Goal: Information Seeking & Learning: Learn about a topic

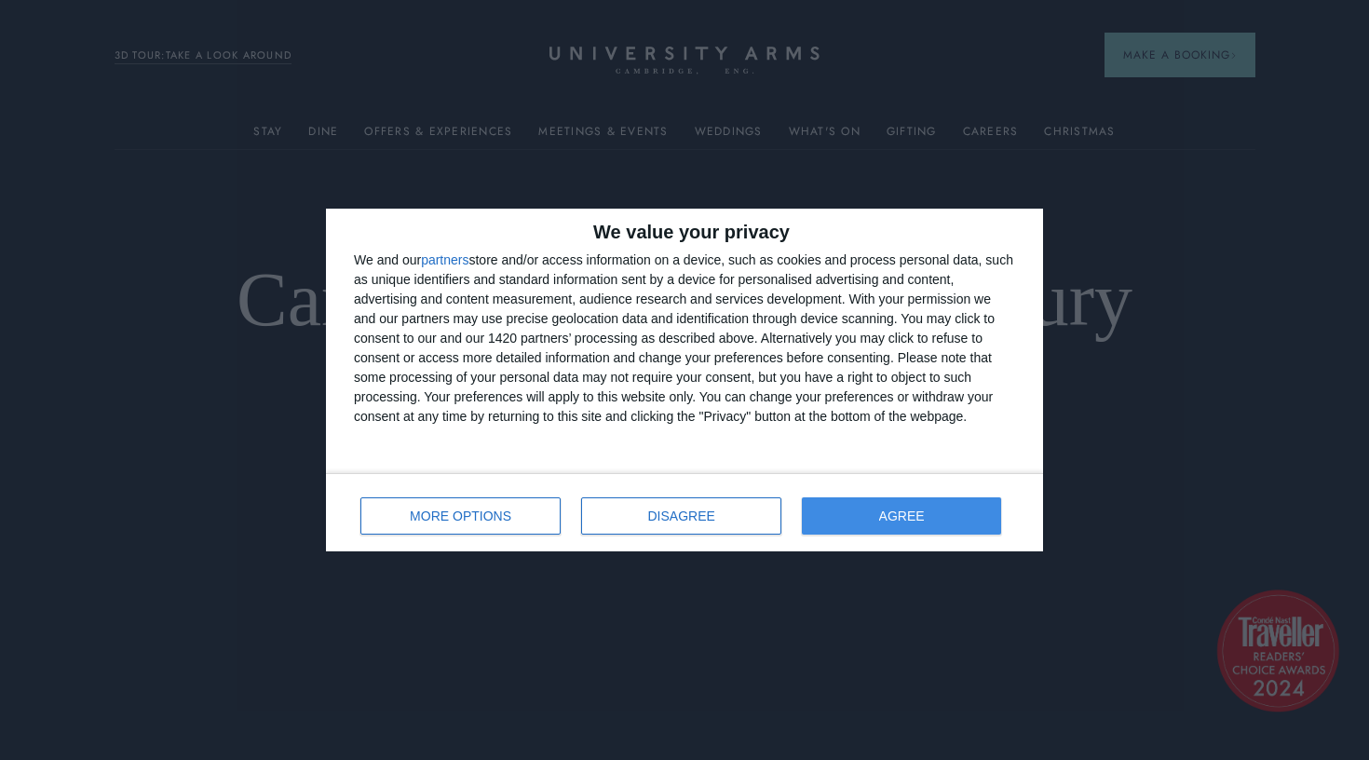
click at [878, 510] on button "AGREE" at bounding box center [901, 515] width 199 height 37
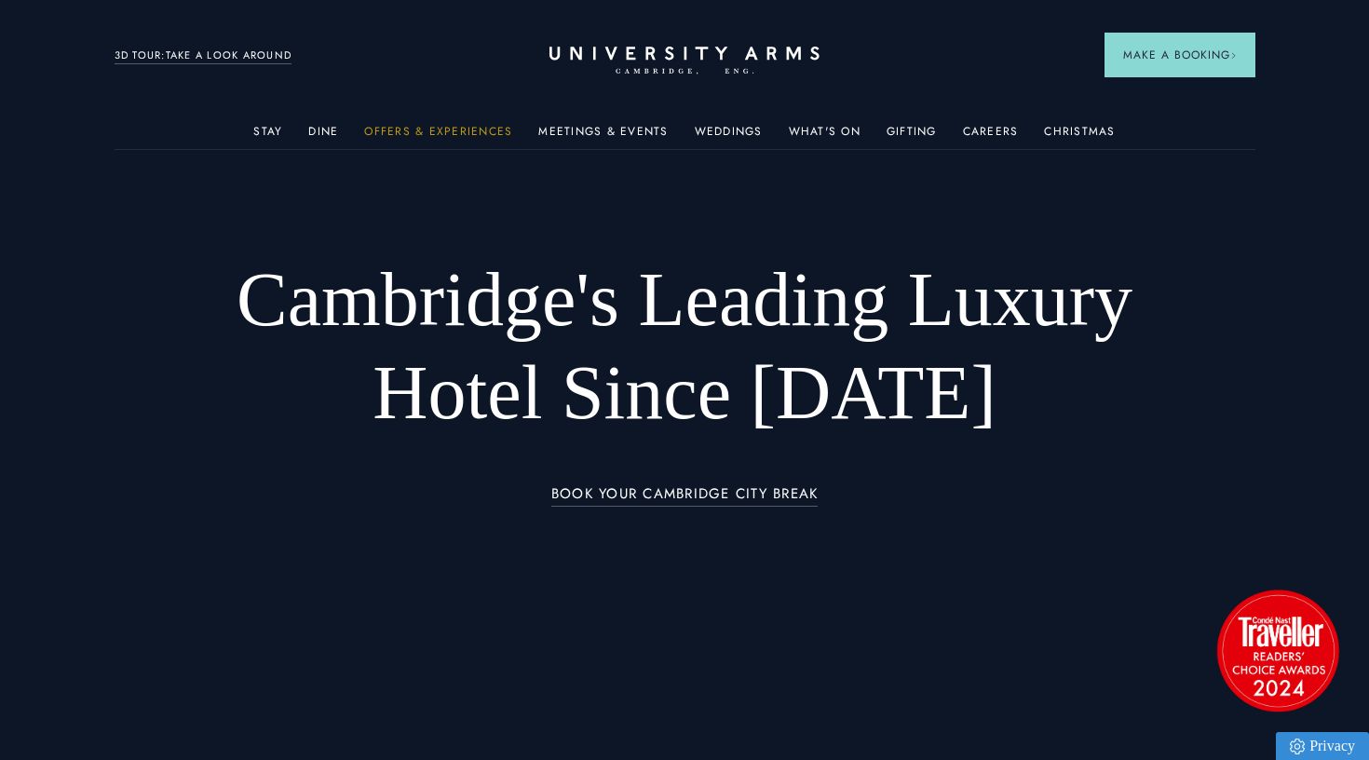
click at [494, 132] on link "Offers & Experiences" at bounding box center [438, 137] width 148 height 24
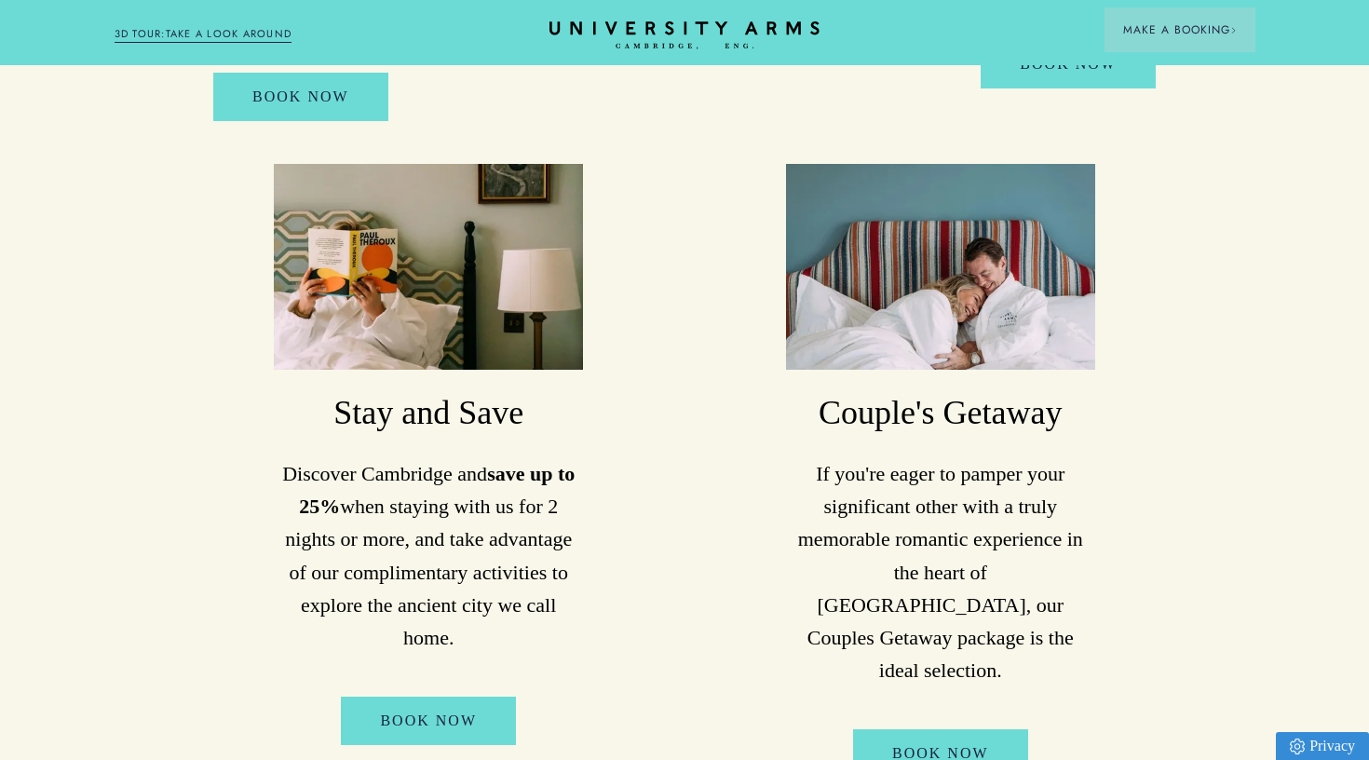
scroll to position [1010, 0]
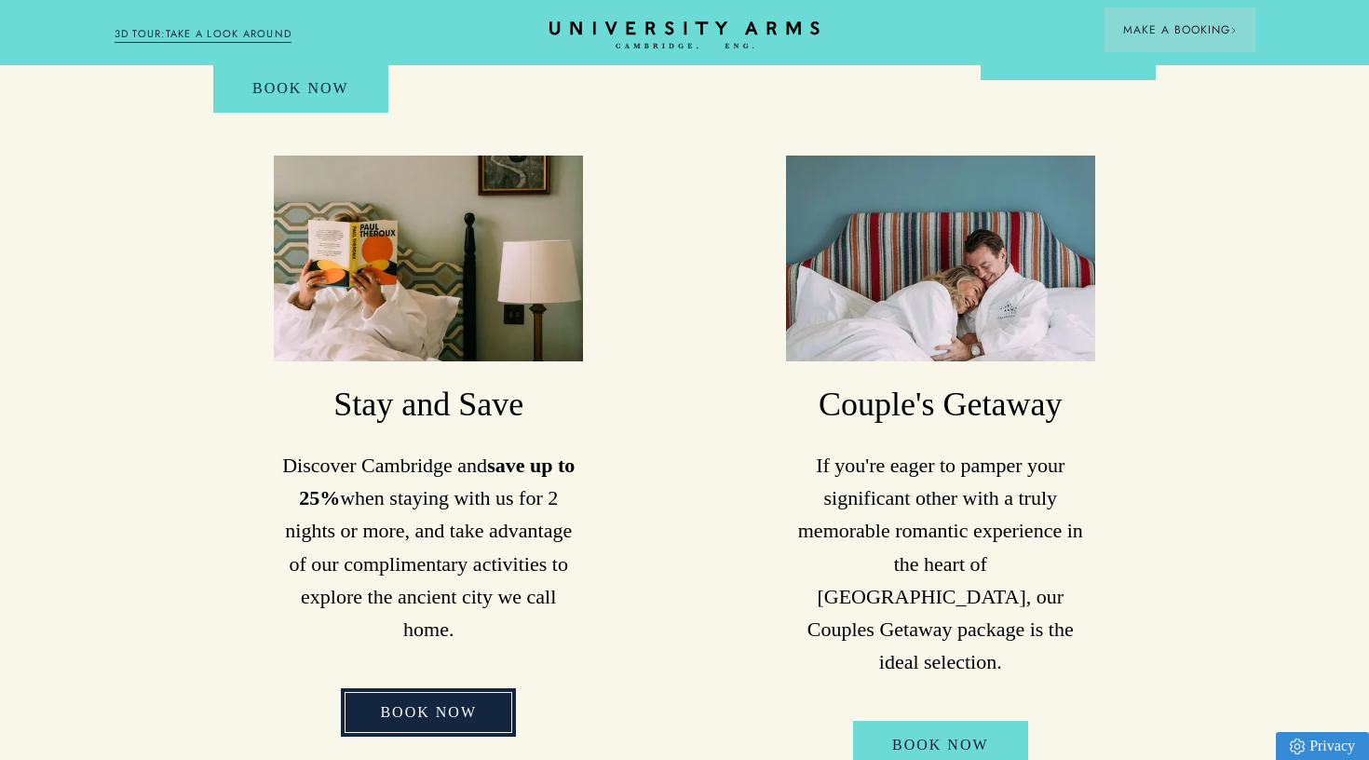
click at [474, 688] on link "Book Now" at bounding box center [428, 712] width 175 height 48
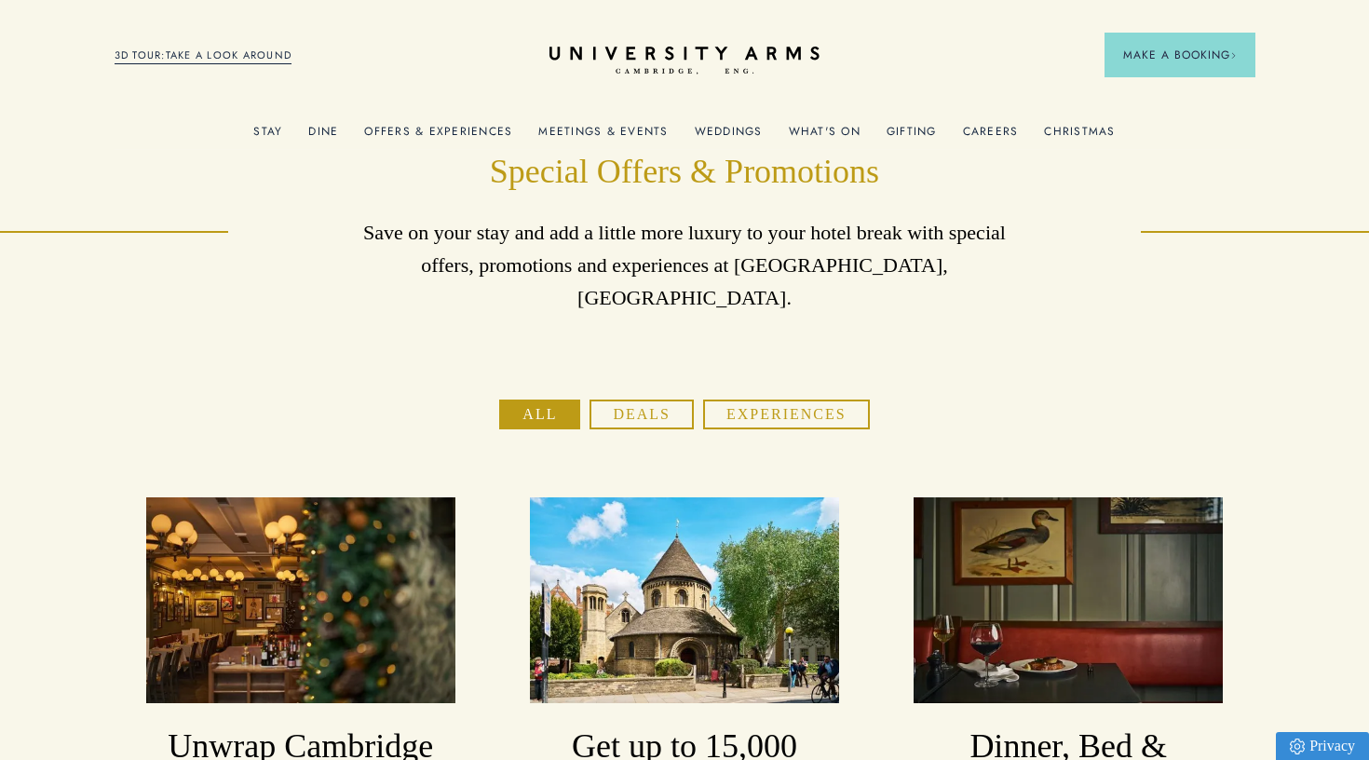
scroll to position [0, 0]
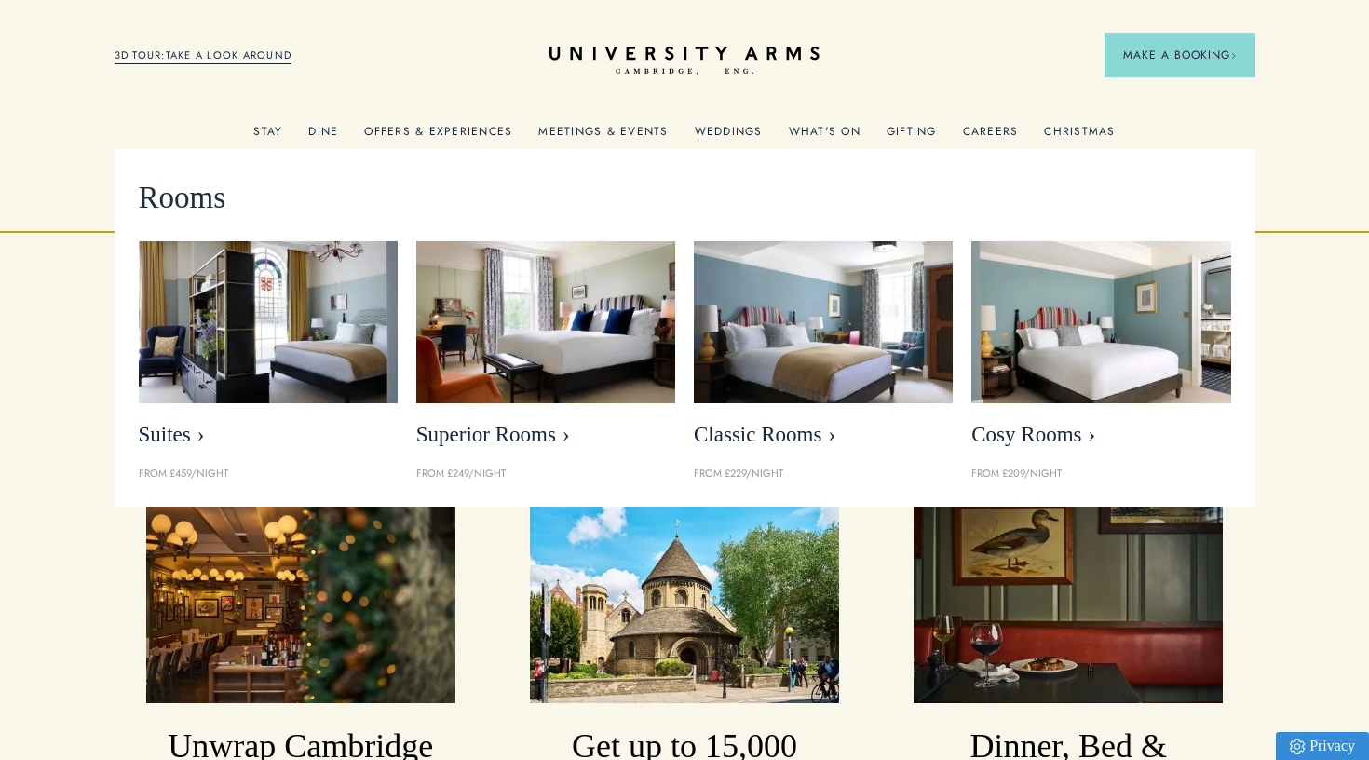
click at [276, 134] on link "Stay" at bounding box center [267, 137] width 29 height 24
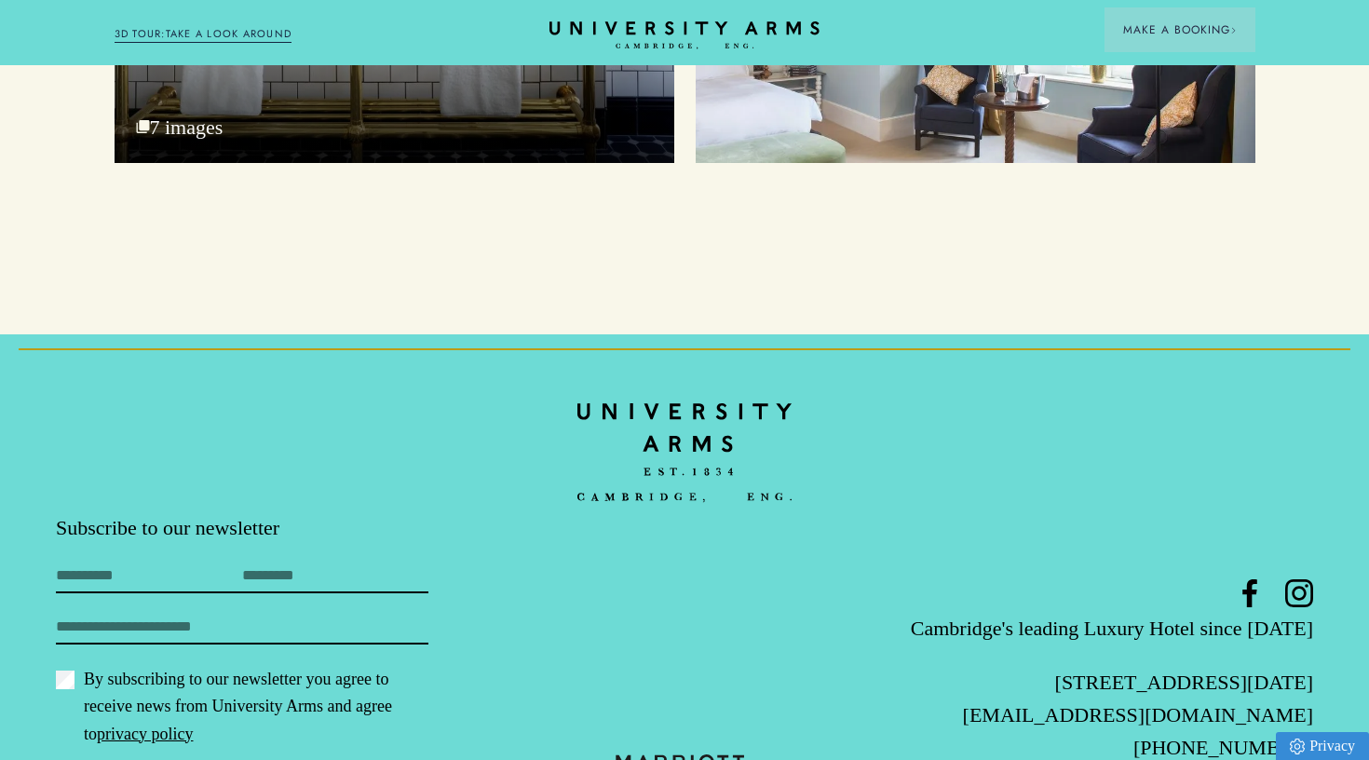
scroll to position [7022, 0]
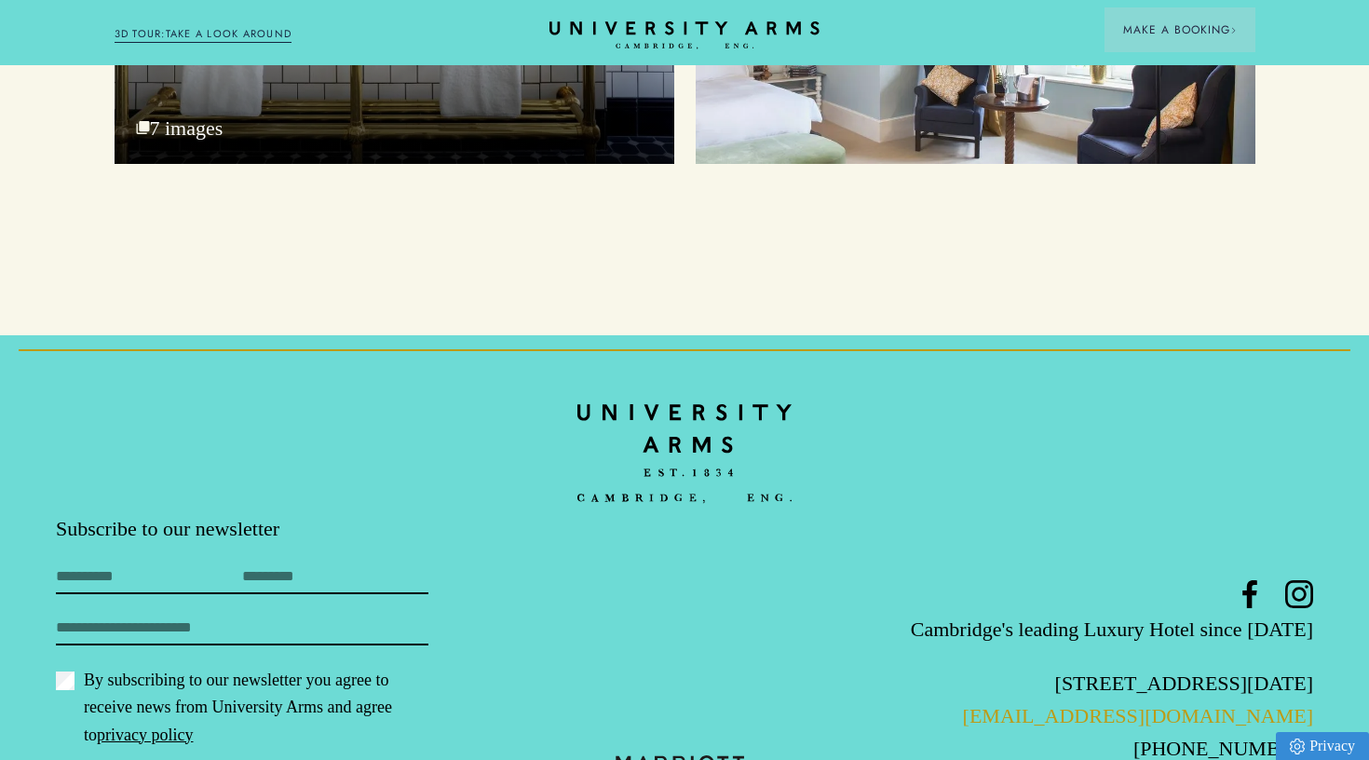
click at [1302, 704] on link "[EMAIL_ADDRESS][DOMAIN_NAME]" at bounding box center [1138, 715] width 350 height 23
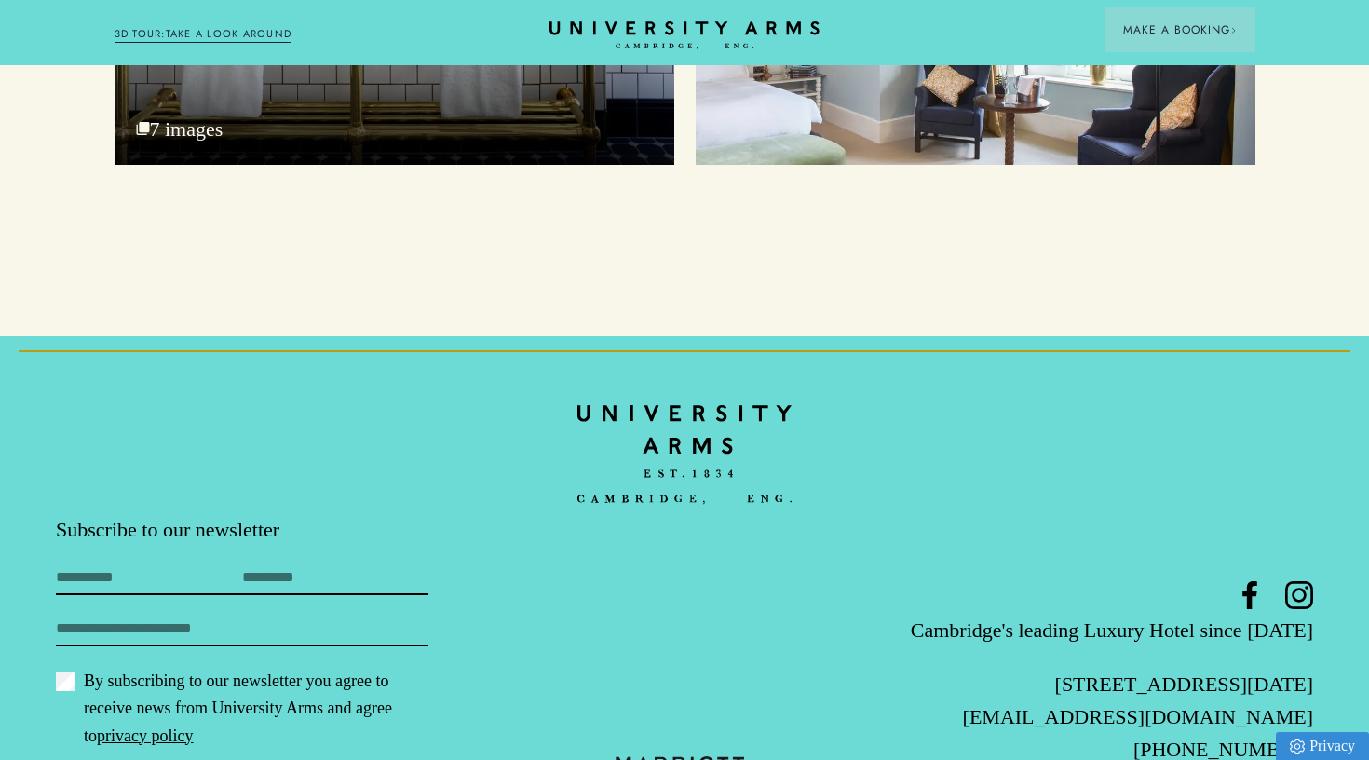
scroll to position [7021, 1]
drag, startPoint x: 1034, startPoint y: 615, endPoint x: 1363, endPoint y: 608, distance: 328.9
click at [1363, 608] on footer "Subscribe to our newsletter First Name Last Name Email By subscribing to our ne…" at bounding box center [683, 600] width 1369 height 529
copy link "[EMAIL_ADDRESS][DOMAIN_NAME]"
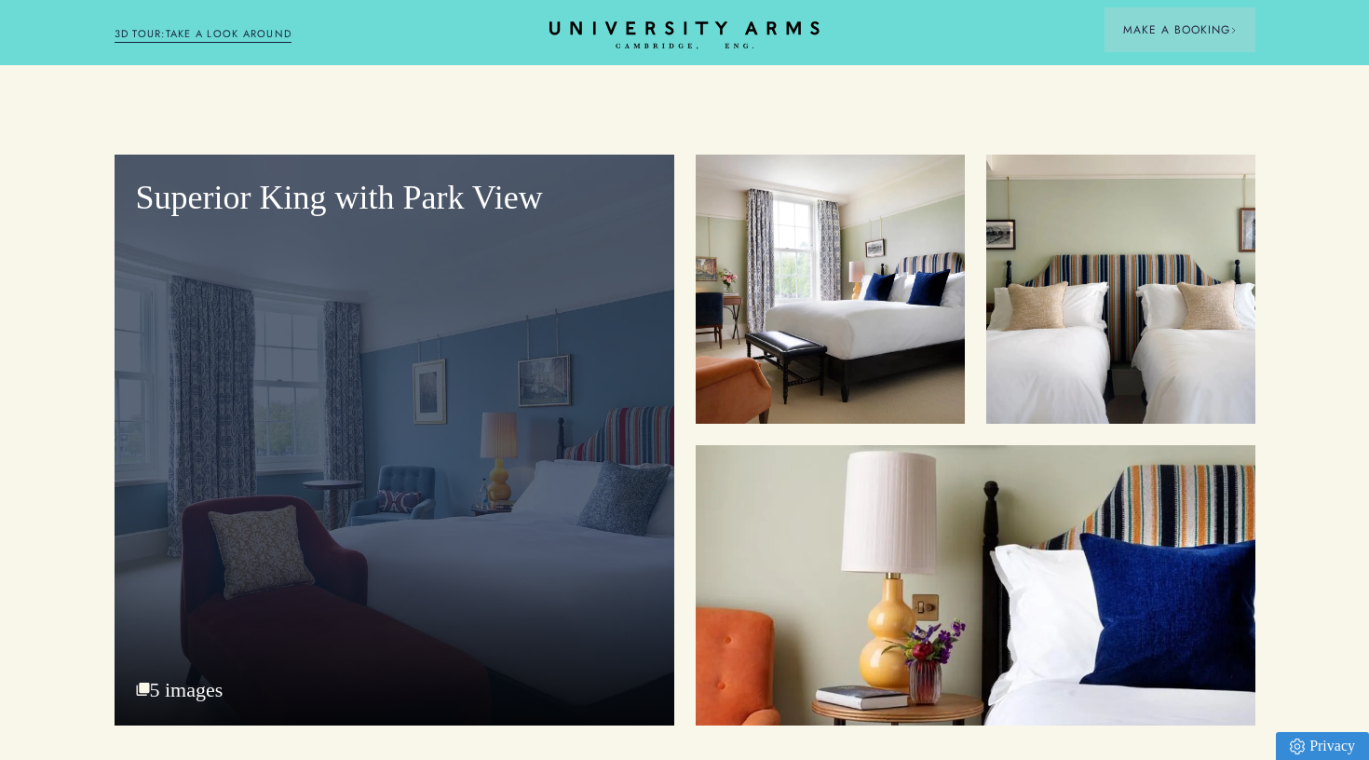
scroll to position [2349, 0]
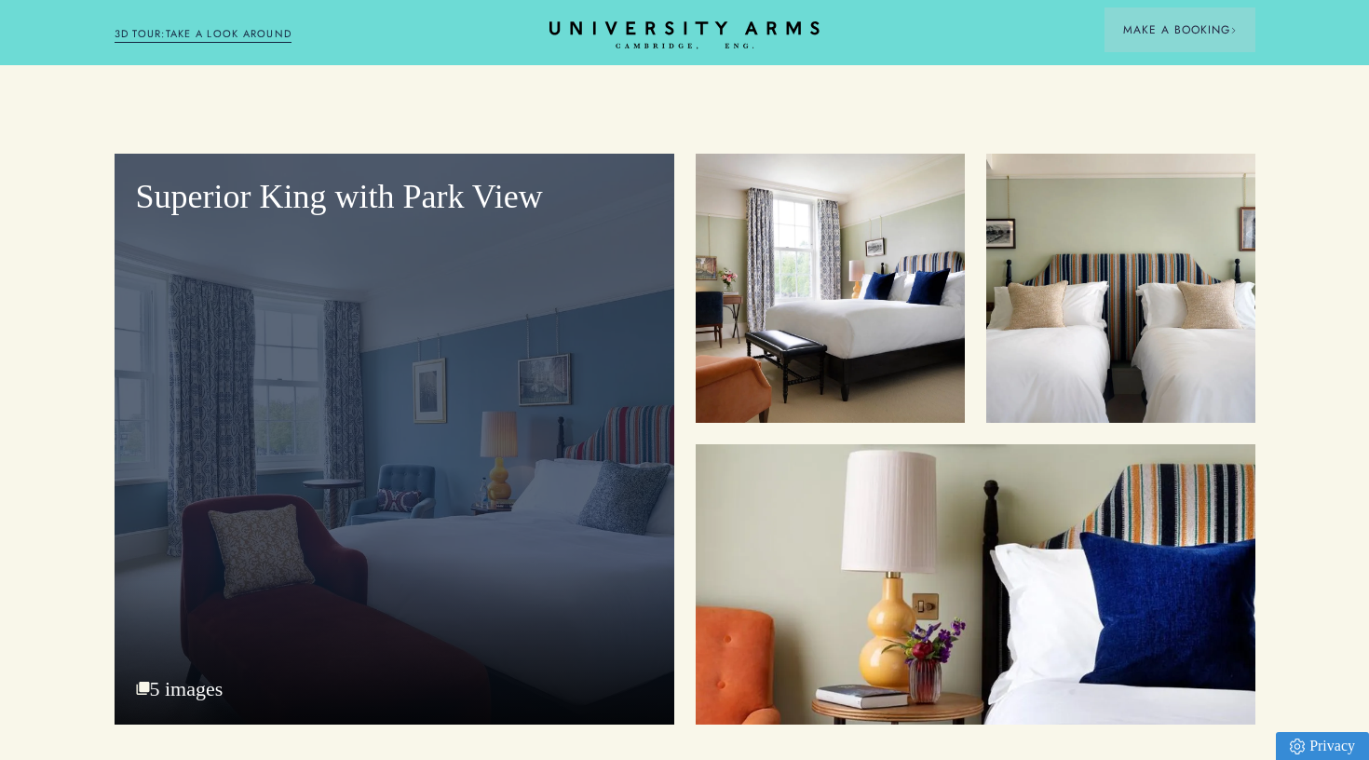
click at [503, 465] on div "Superior King with Park View" at bounding box center [395, 439] width 560 height 571
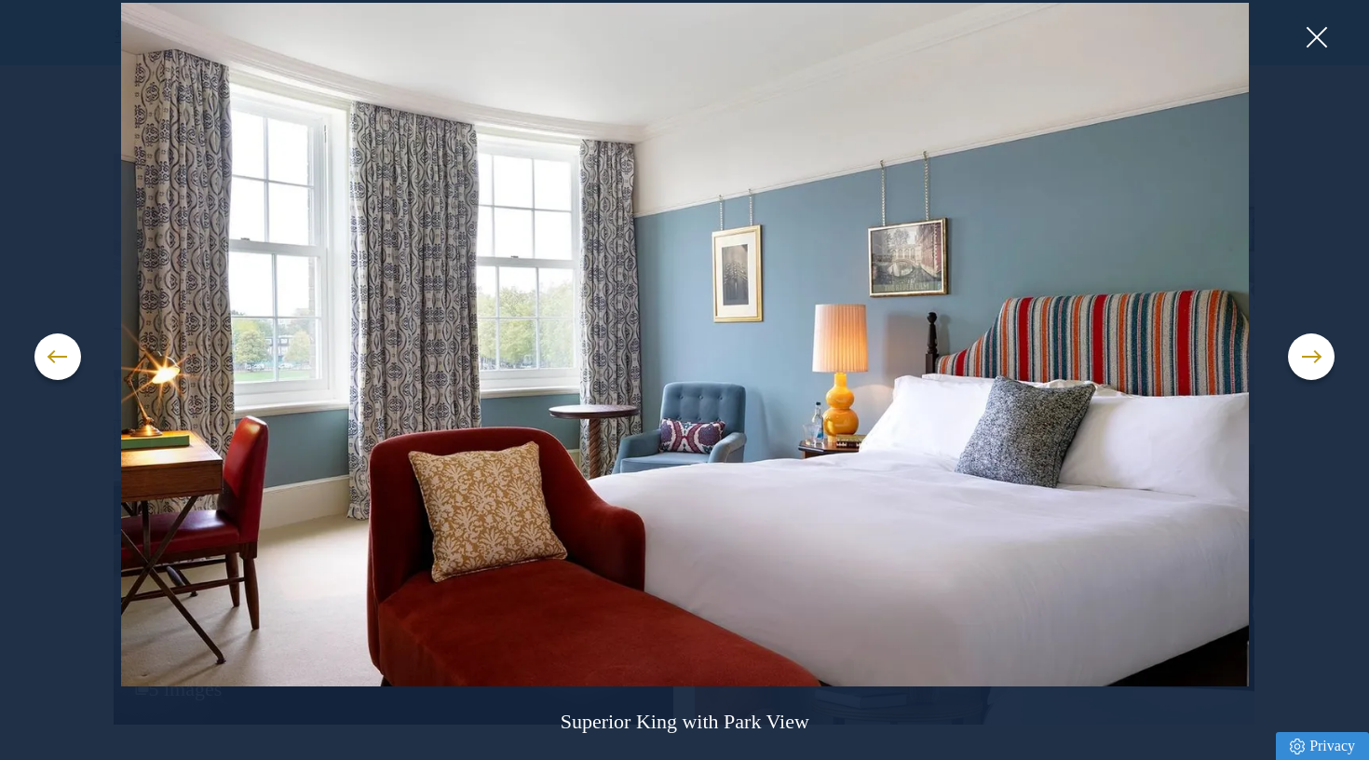
scroll to position [2349, 1]
click at [1286, 376] on img at bounding box center [684, 345] width 1301 height 684
click at [1305, 367] on button at bounding box center [1311, 356] width 47 height 47
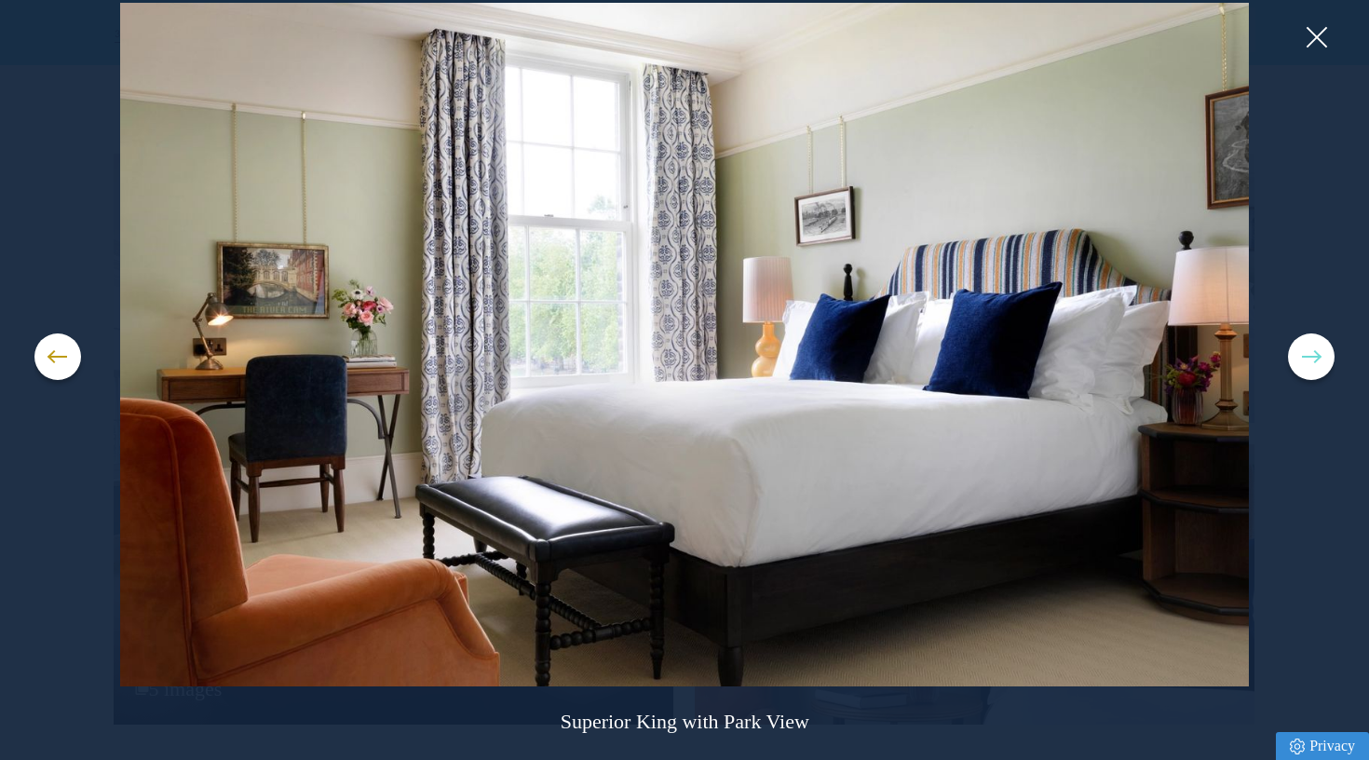
click at [1305, 367] on button at bounding box center [1311, 356] width 47 height 47
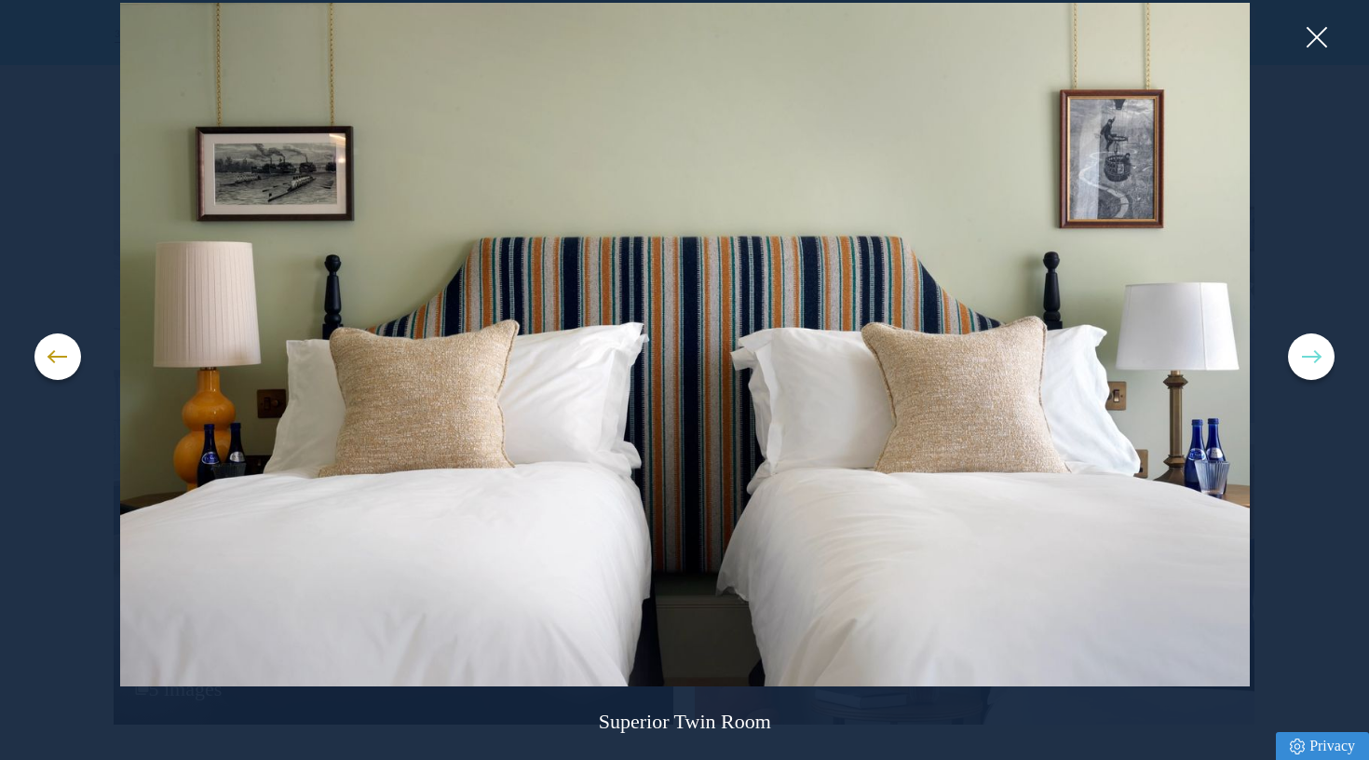
click at [1305, 367] on button at bounding box center [1311, 356] width 47 height 47
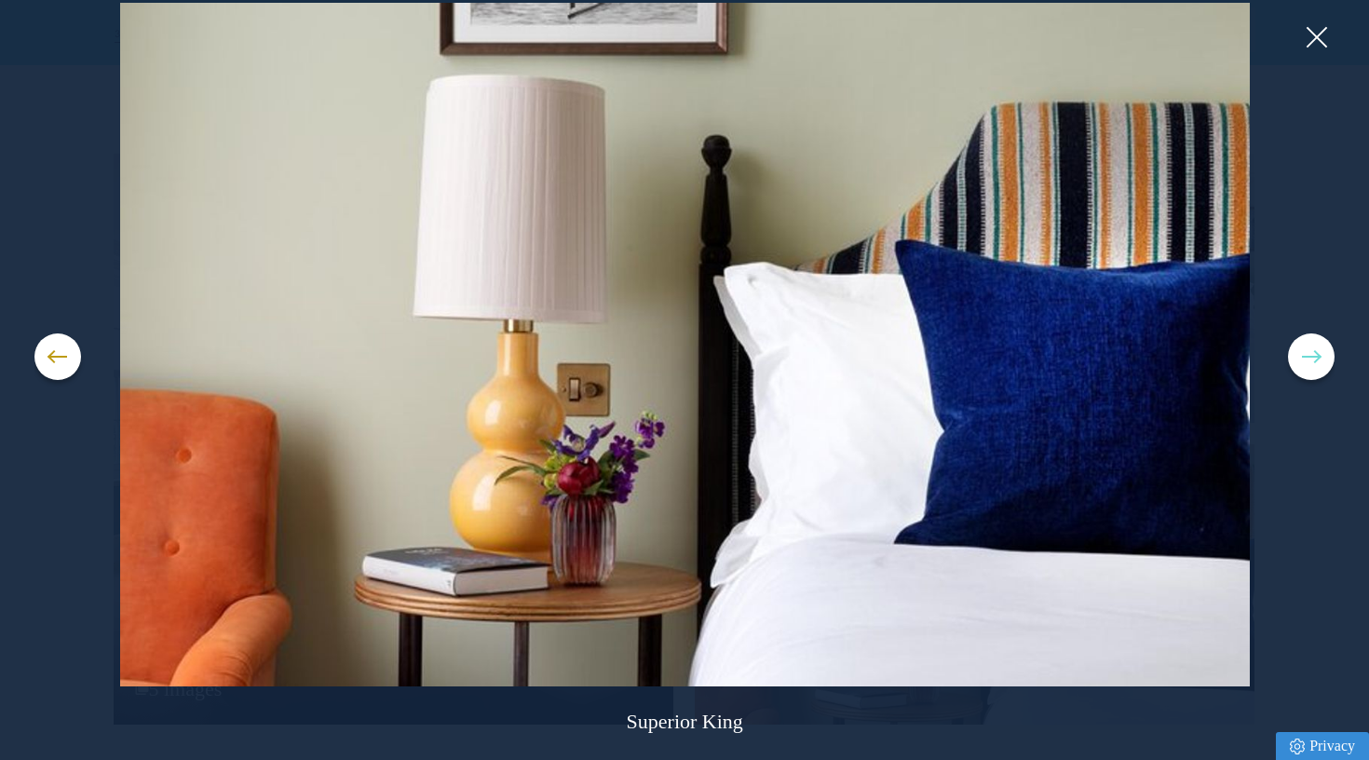
click at [1305, 367] on button at bounding box center [1311, 356] width 47 height 47
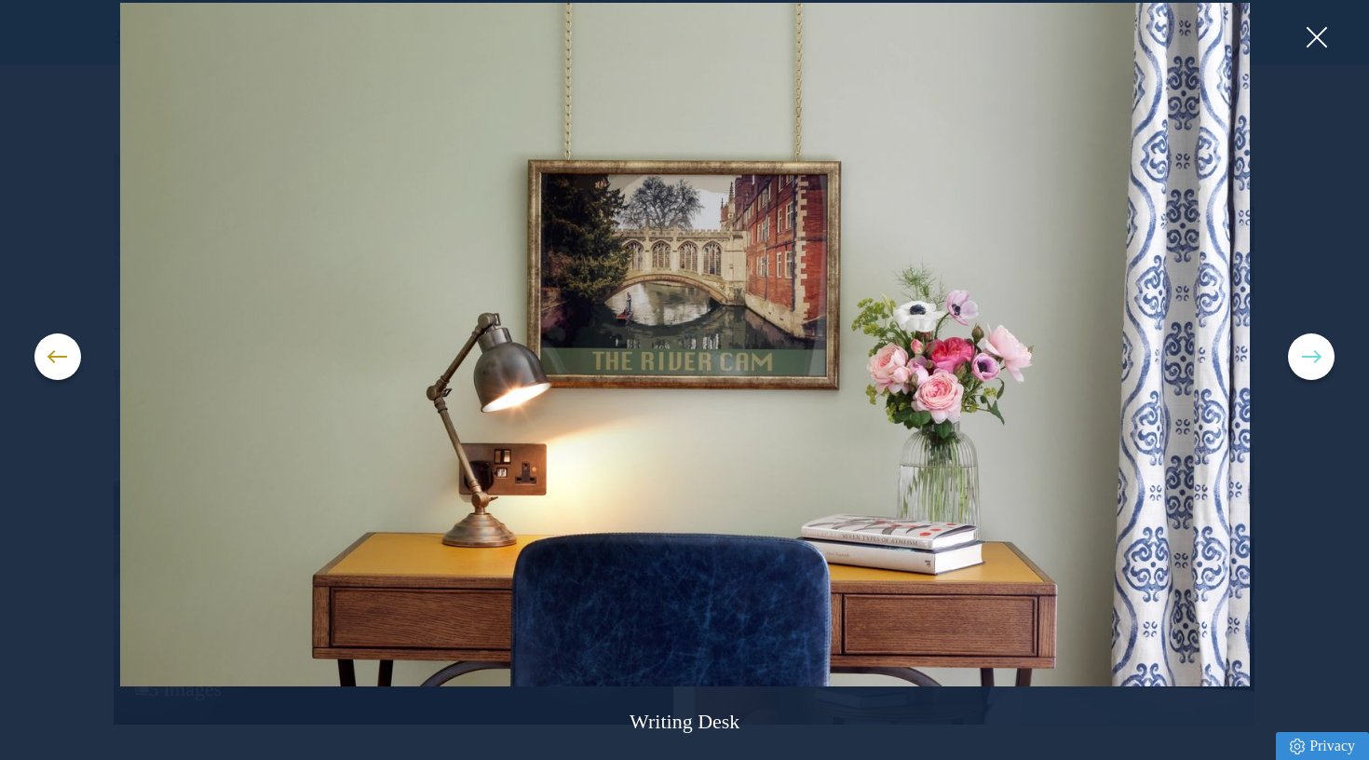
click at [1305, 367] on button at bounding box center [1311, 356] width 47 height 47
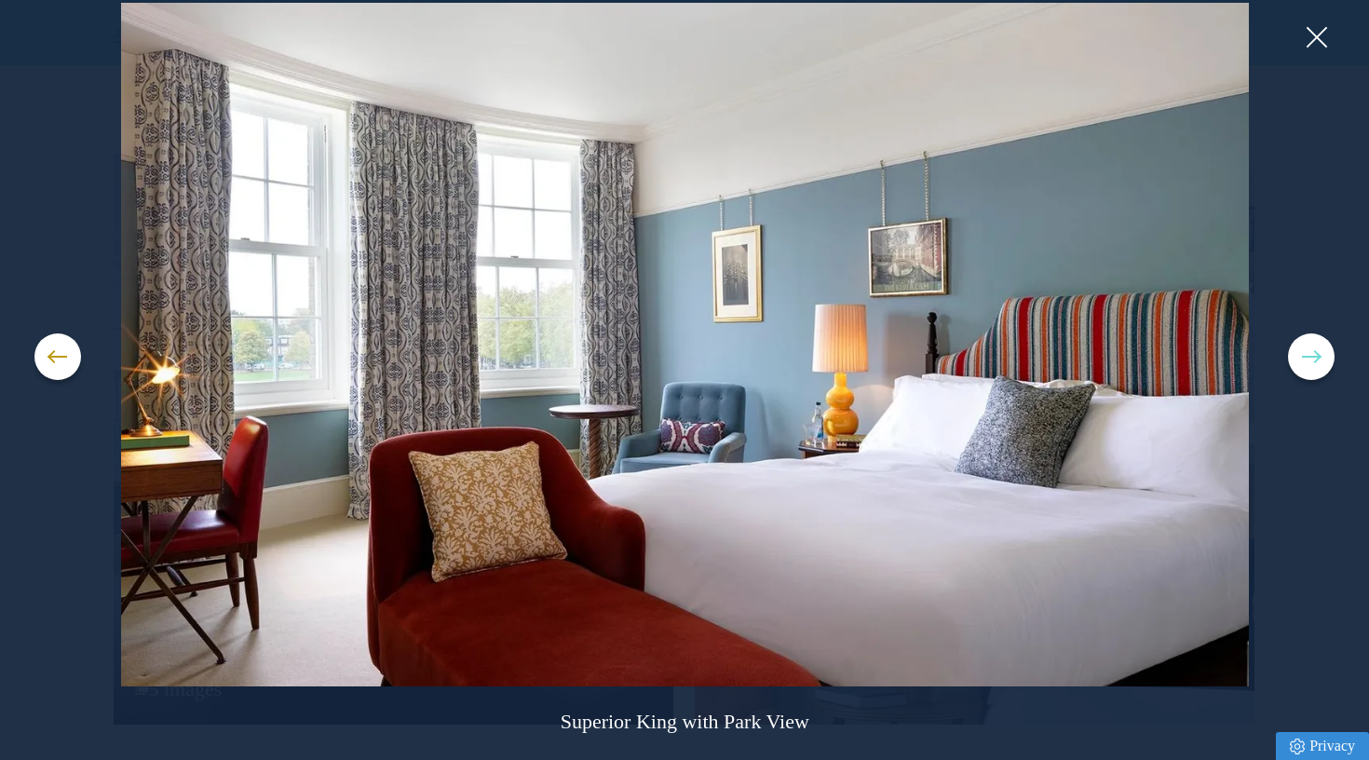
click at [1305, 367] on button at bounding box center [1311, 356] width 47 height 47
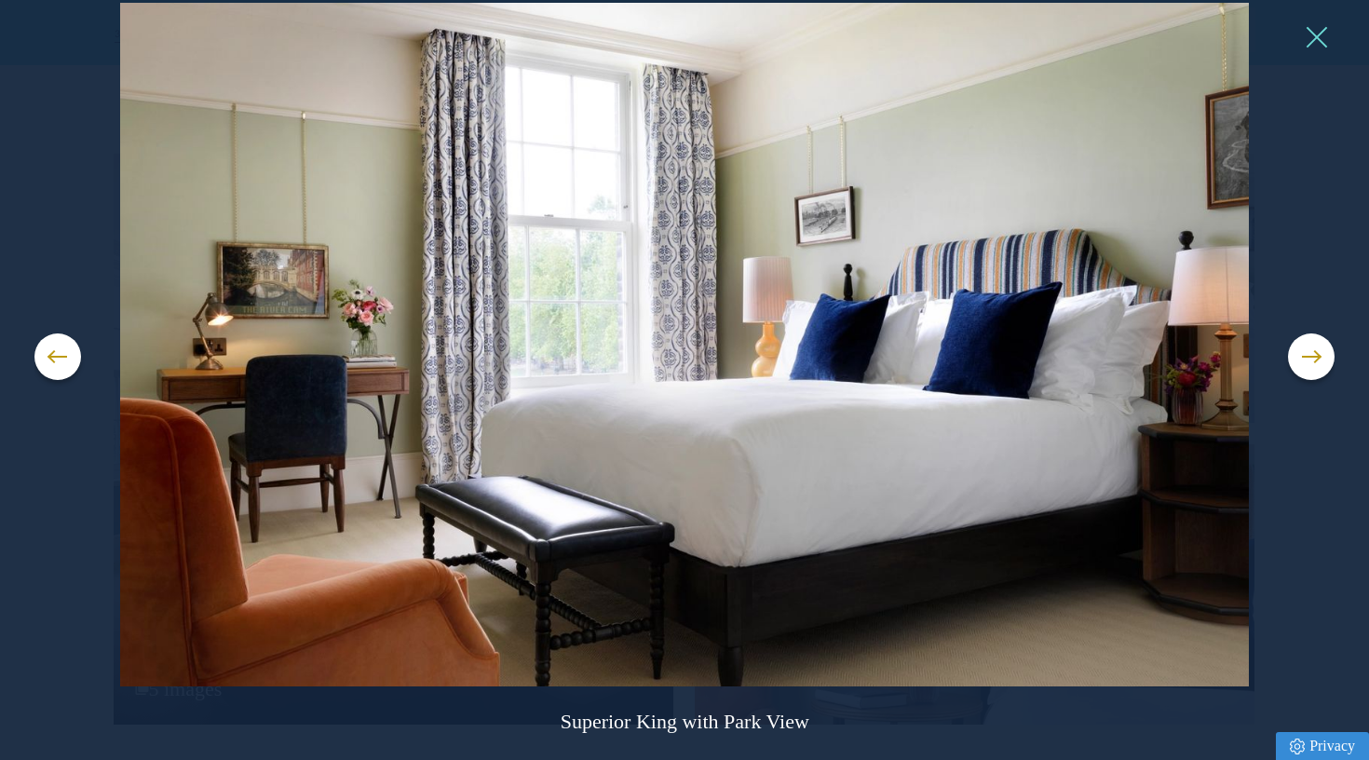
click at [1327, 44] on button at bounding box center [1316, 37] width 28 height 28
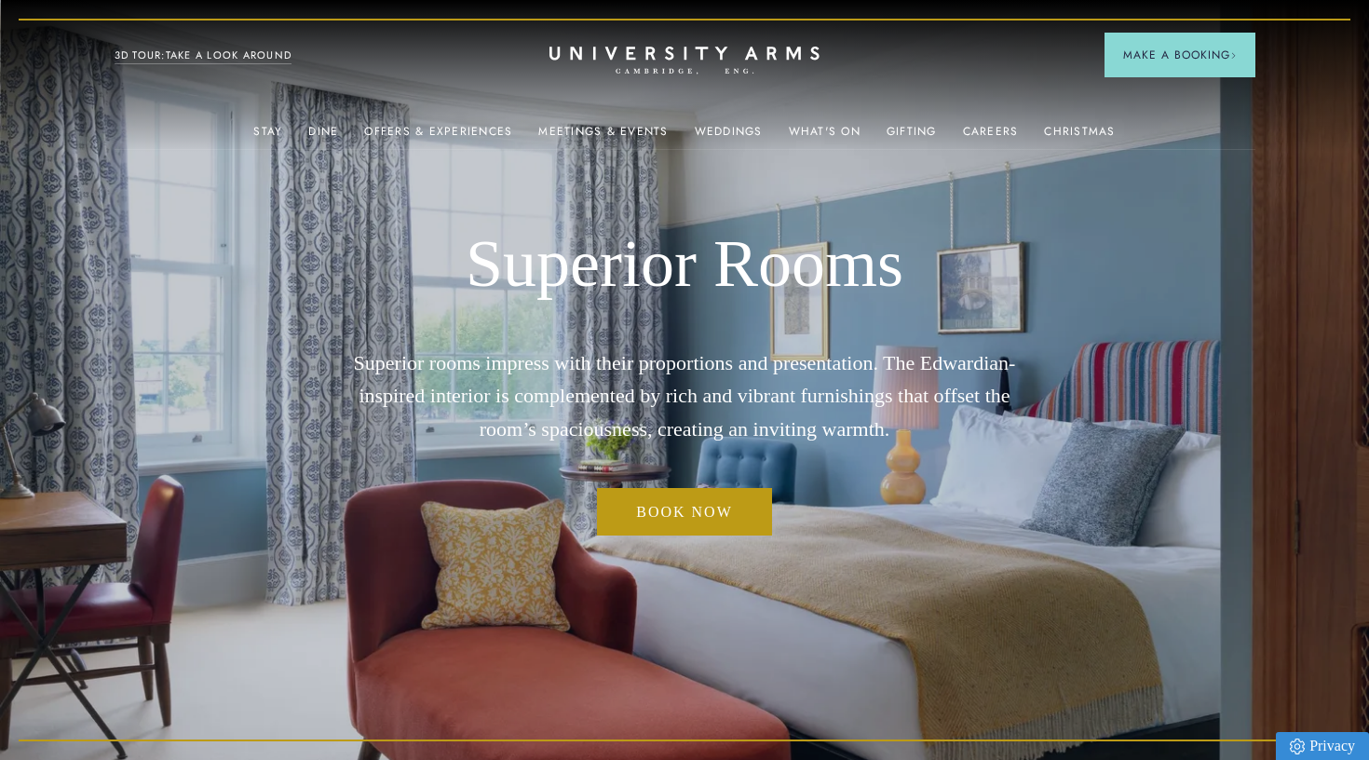
scroll to position [0, 0]
